Goal: Task Accomplishment & Management: Use online tool/utility

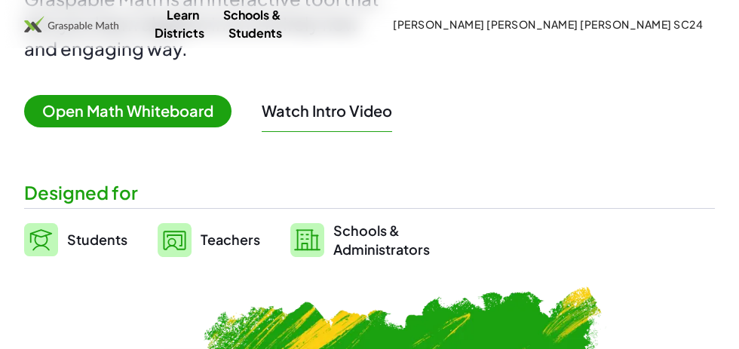
scroll to position [238, 0]
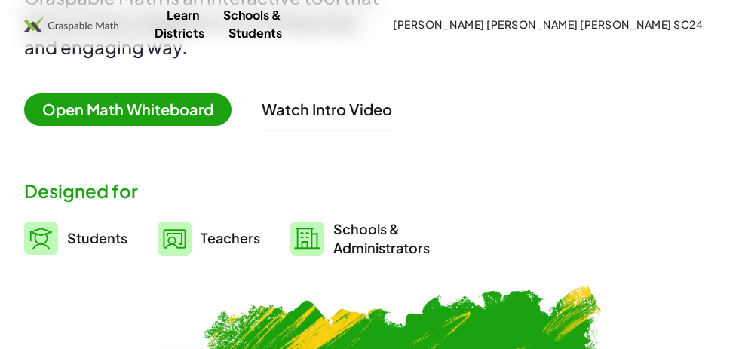
click at [81, 247] on span "Students" at bounding box center [97, 237] width 60 height 17
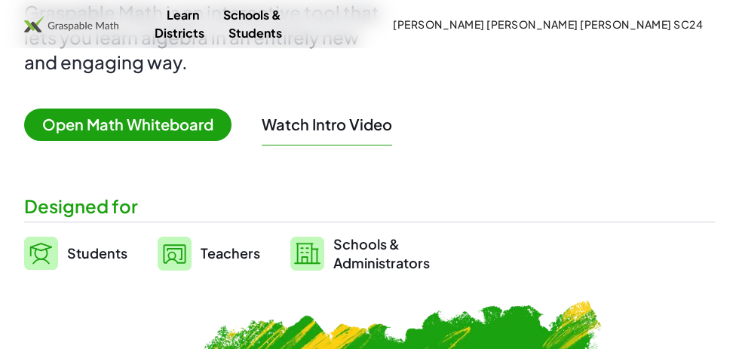
scroll to position [219, 0]
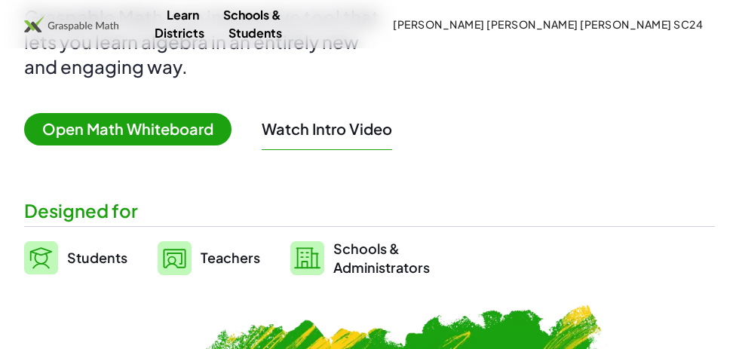
click at [102, 266] on span "Students" at bounding box center [97, 257] width 60 height 17
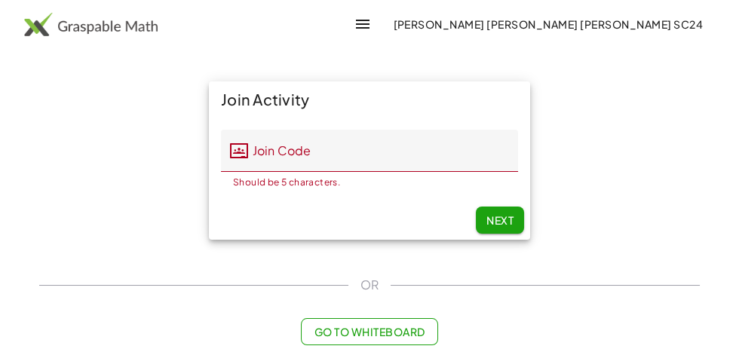
click at [346, 153] on input "Join Code" at bounding box center [383, 151] width 270 height 42
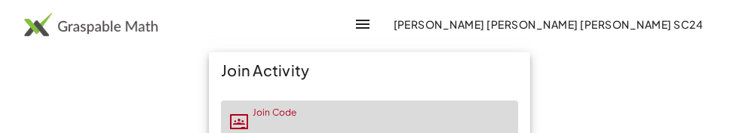
scroll to position [87, 0]
